Goal: Complete application form

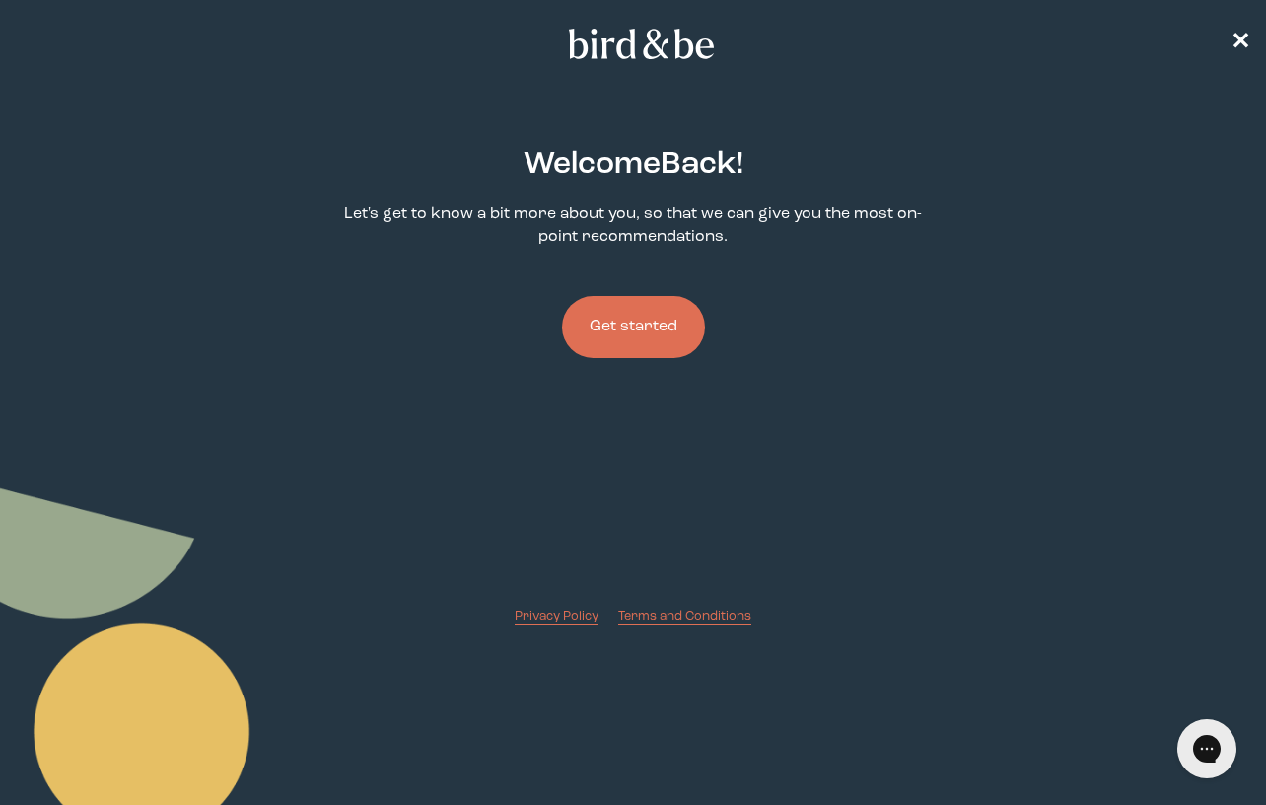
click at [651, 325] on button "Get started" at bounding box center [633, 327] width 143 height 62
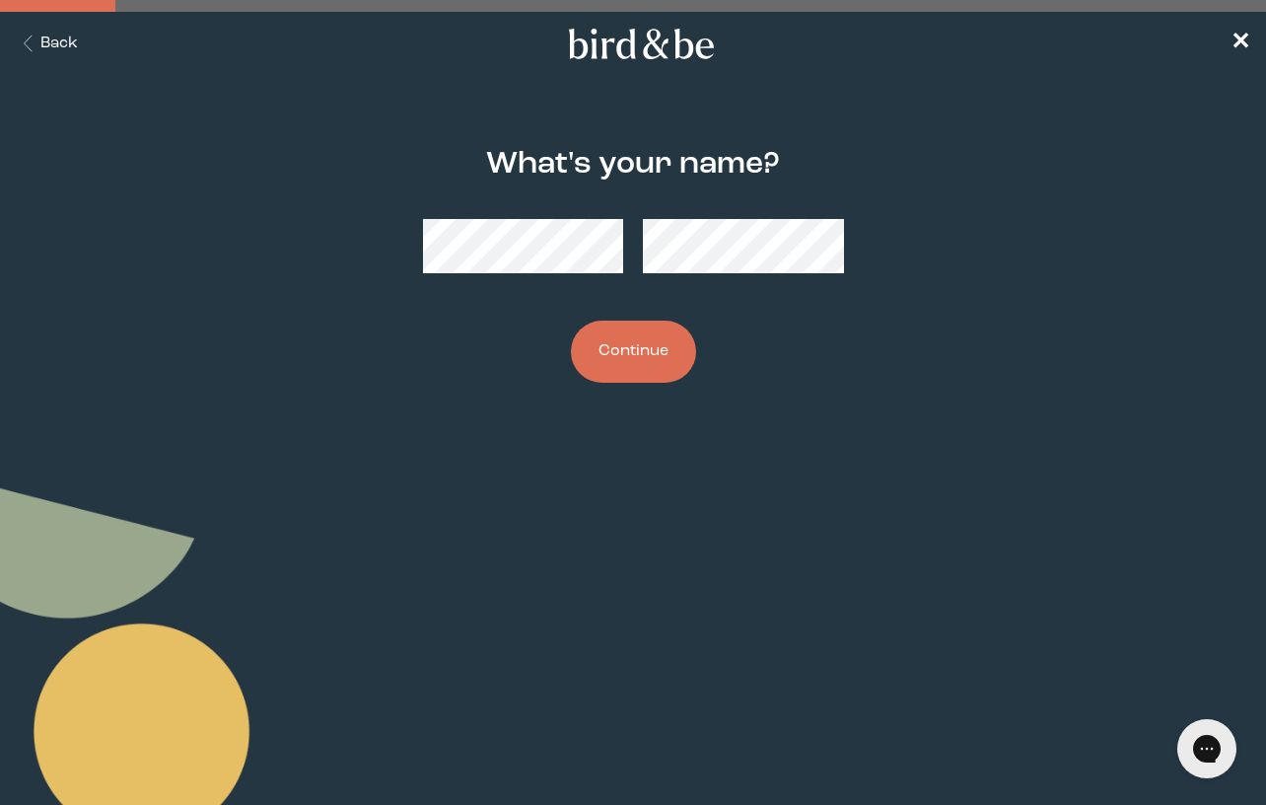
click at [644, 341] on button "Continue" at bounding box center [633, 351] width 125 height 62
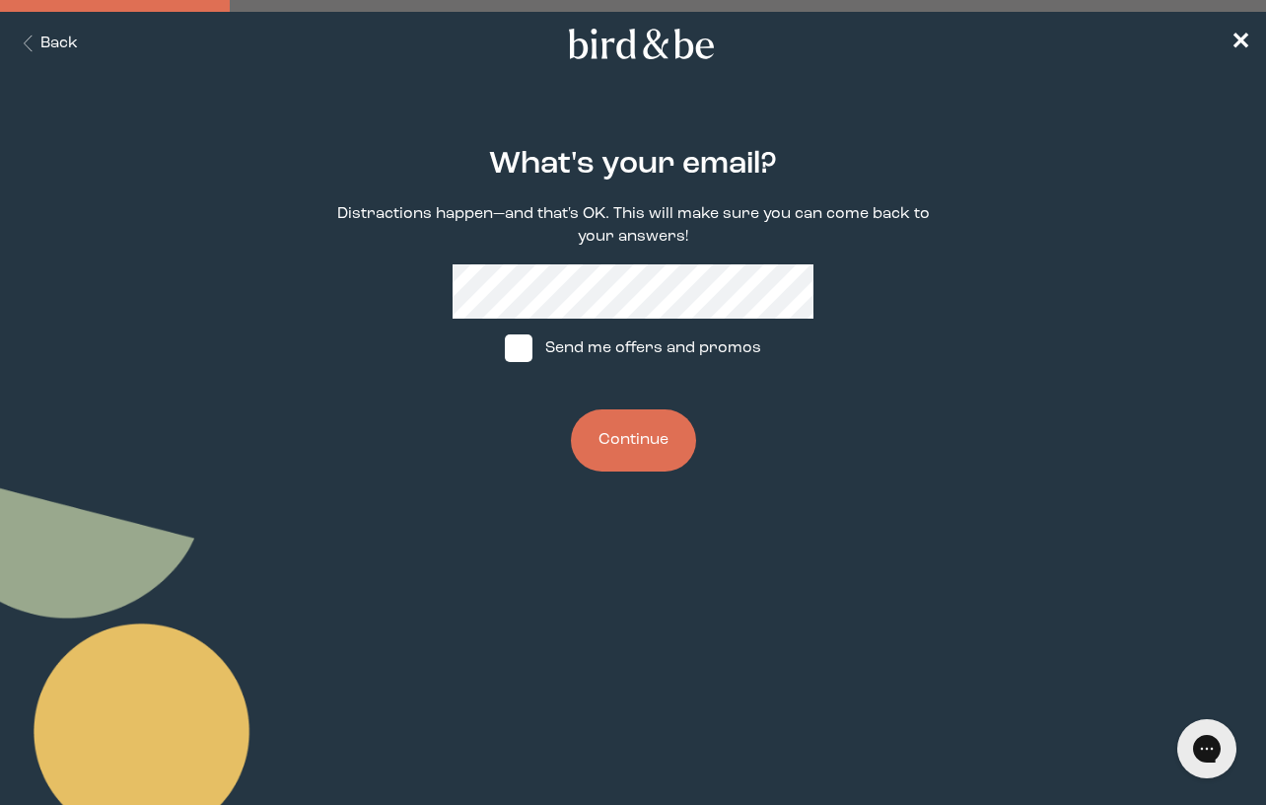
click at [45, 44] on button "Back" at bounding box center [47, 44] width 62 height 23
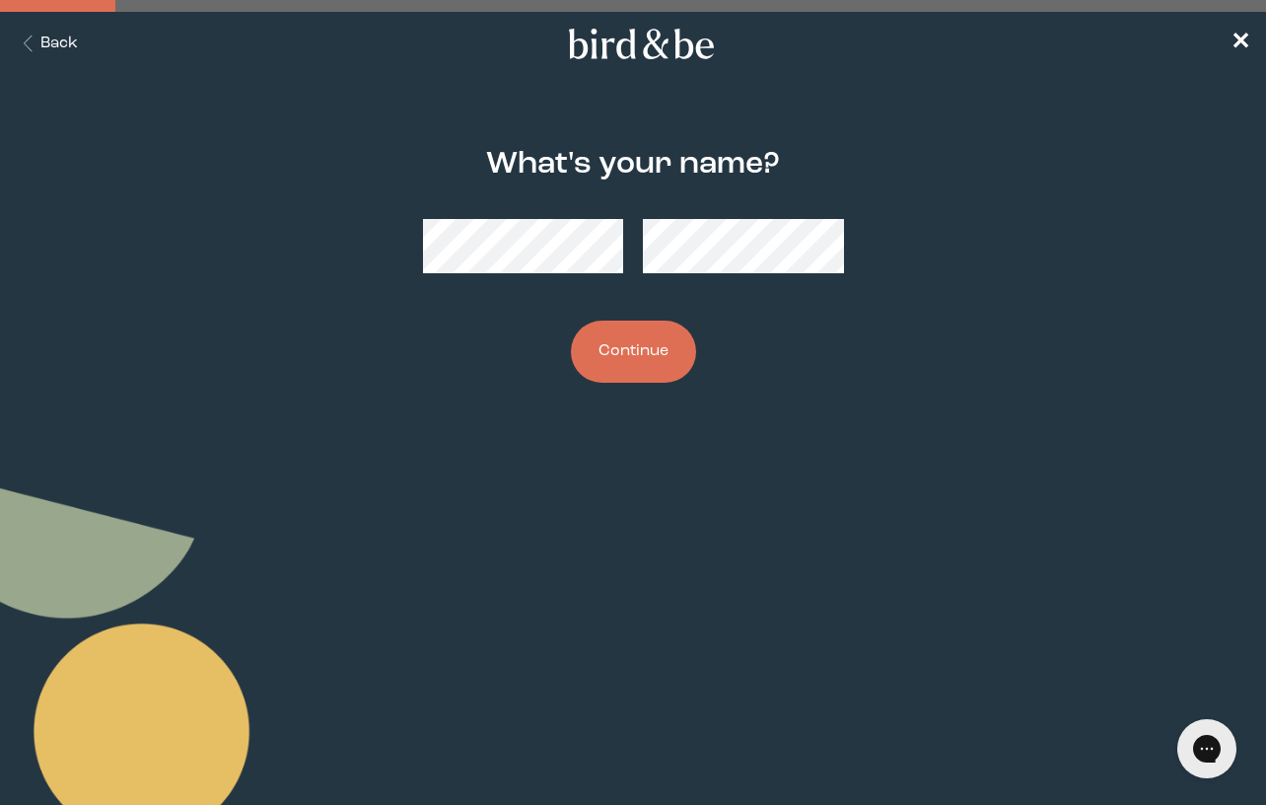
click at [45, 44] on button "Back" at bounding box center [47, 44] width 62 height 23
